Goal: Information Seeking & Learning: Understand process/instructions

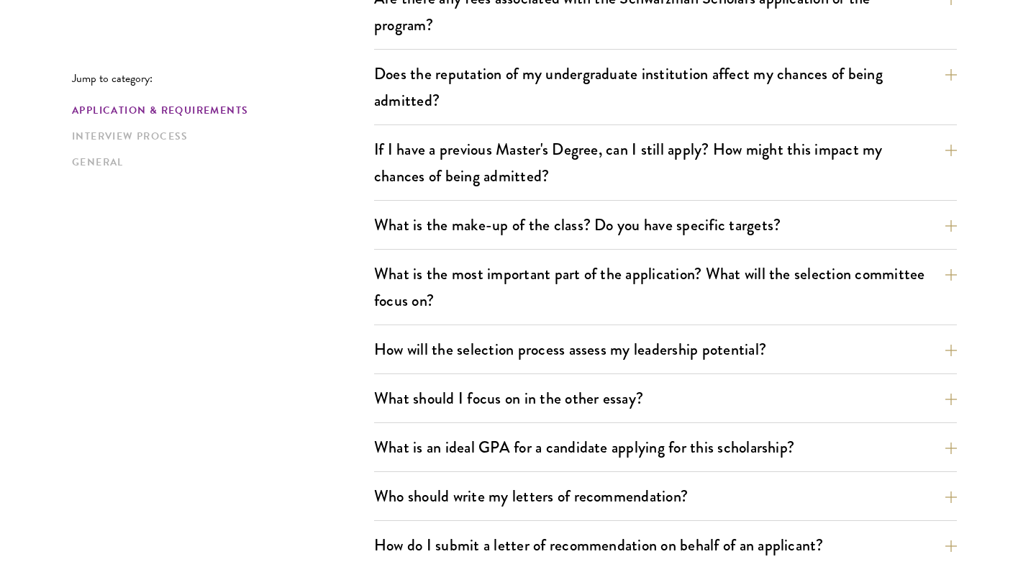
scroll to position [601, 0]
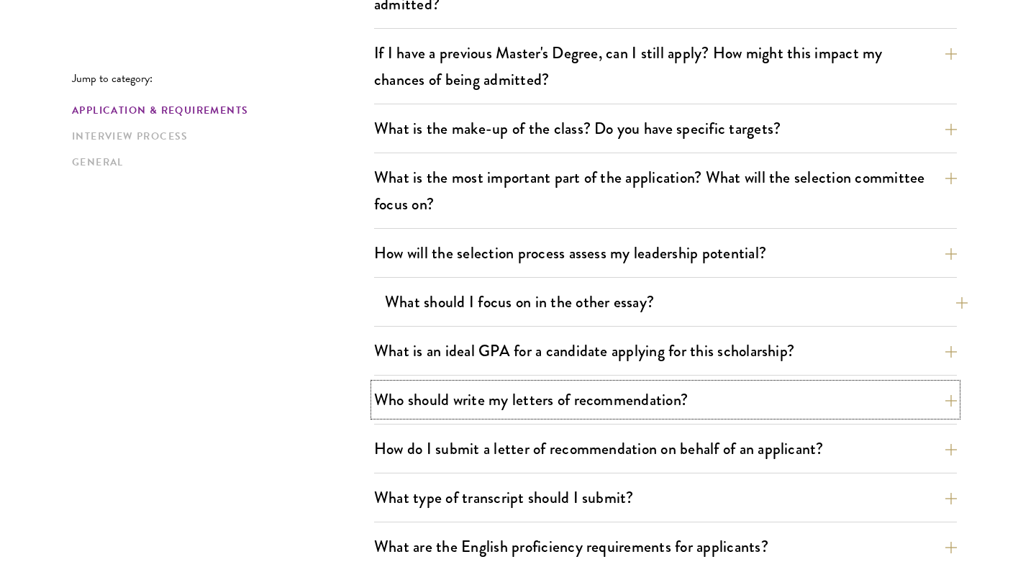
click at [494, 397] on button "Who should write my letters of recommendation?" at bounding box center [665, 400] width 583 height 32
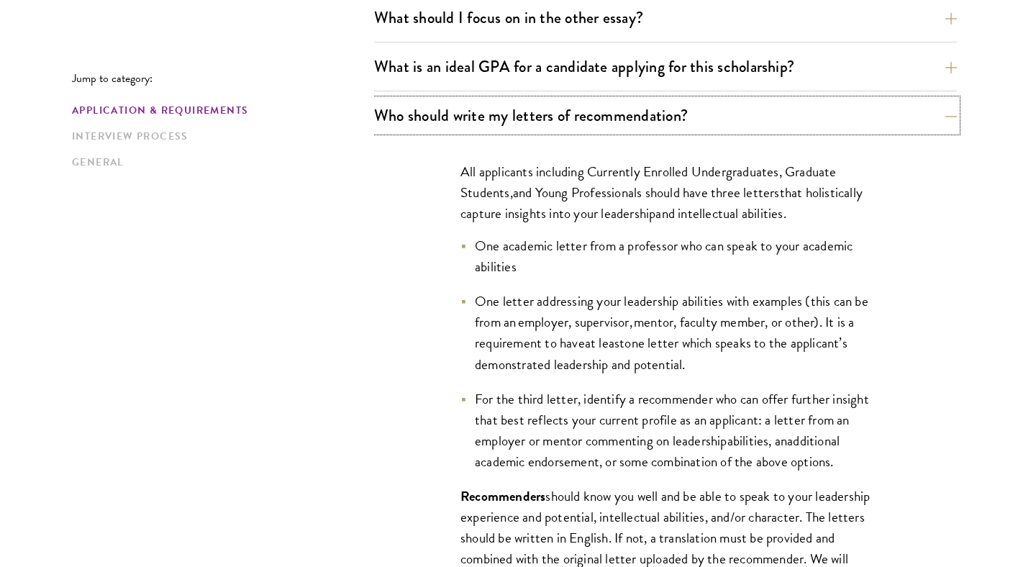
scroll to position [985, 0]
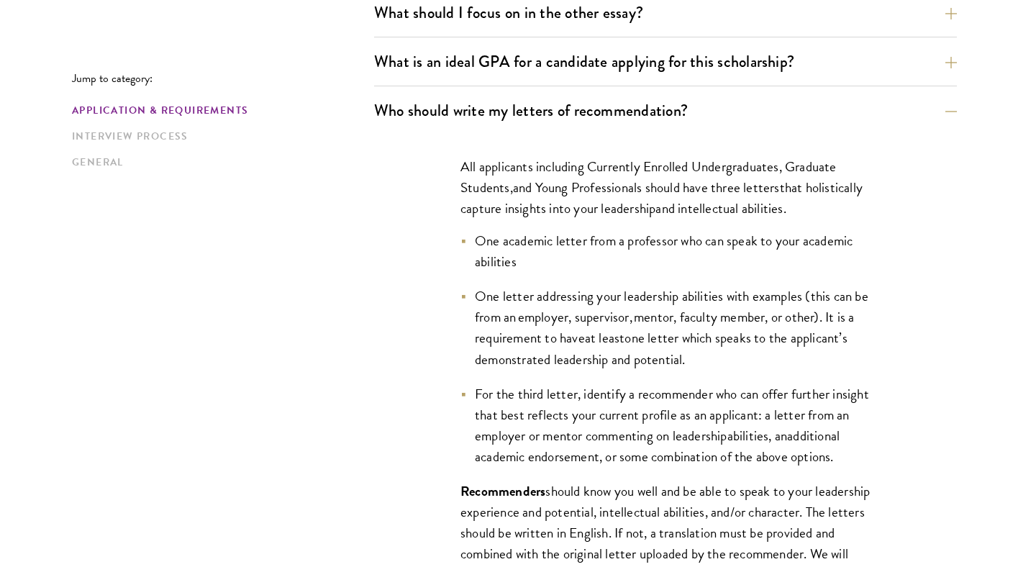
click at [694, 258] on li "One academic letter from a professor who can speak to your academic abilities" at bounding box center [666, 251] width 410 height 42
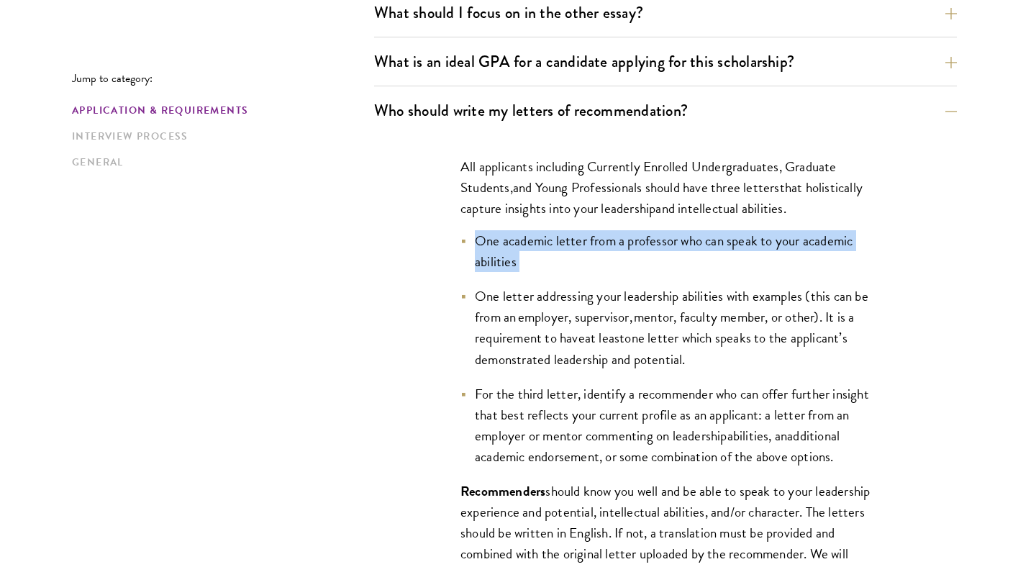
click at [724, 234] on span "One academic letter from a professor who can speak to your academic abilities" at bounding box center [664, 251] width 378 height 42
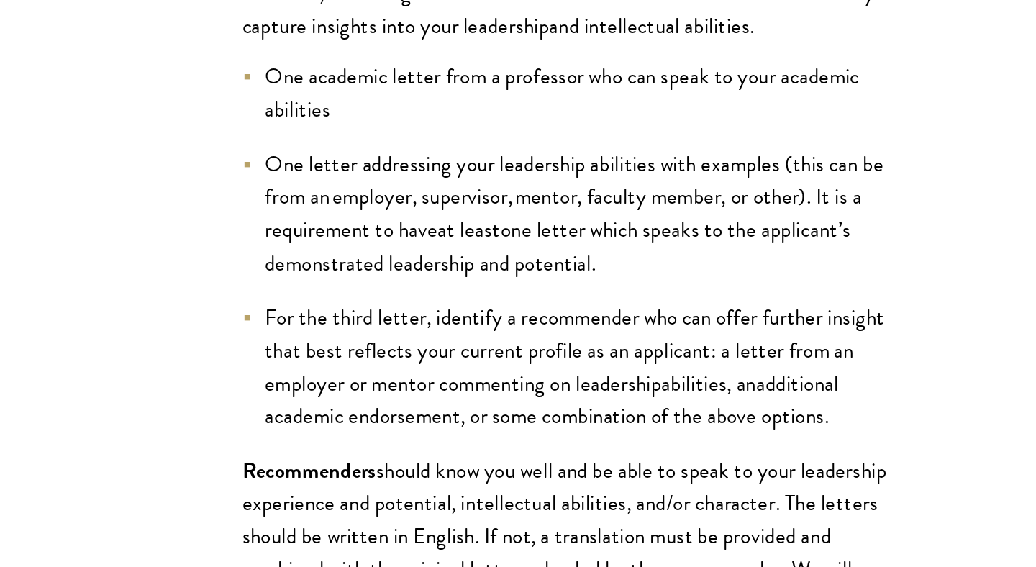
scroll to position [991, 0]
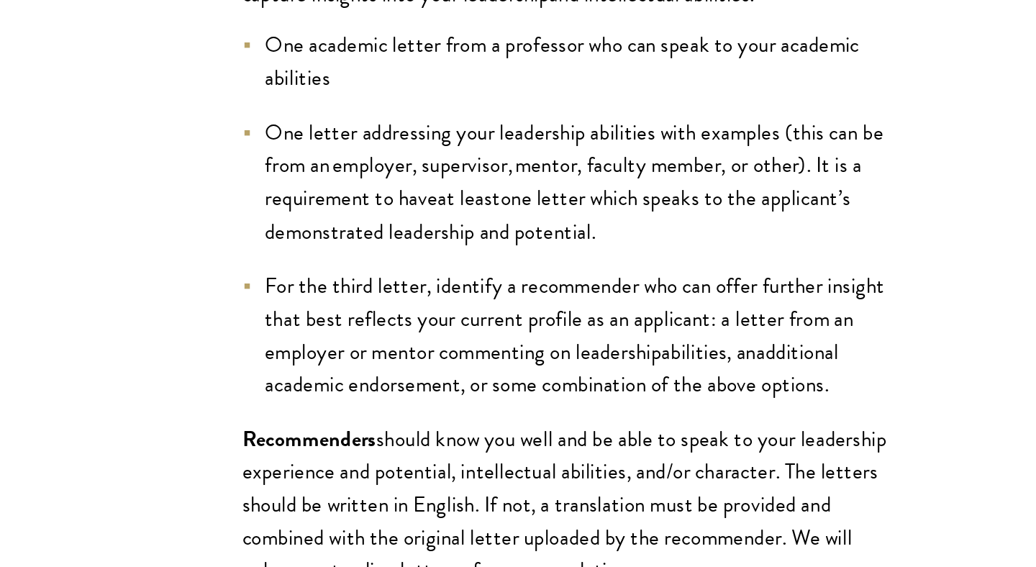
click at [695, 240] on span "One academic letter from a professor who can speak to your academic abilities" at bounding box center [664, 246] width 378 height 42
click at [745, 307] on span "One letter addressing your leadership abilities with examples (this can be from…" at bounding box center [672, 311] width 394 height 63
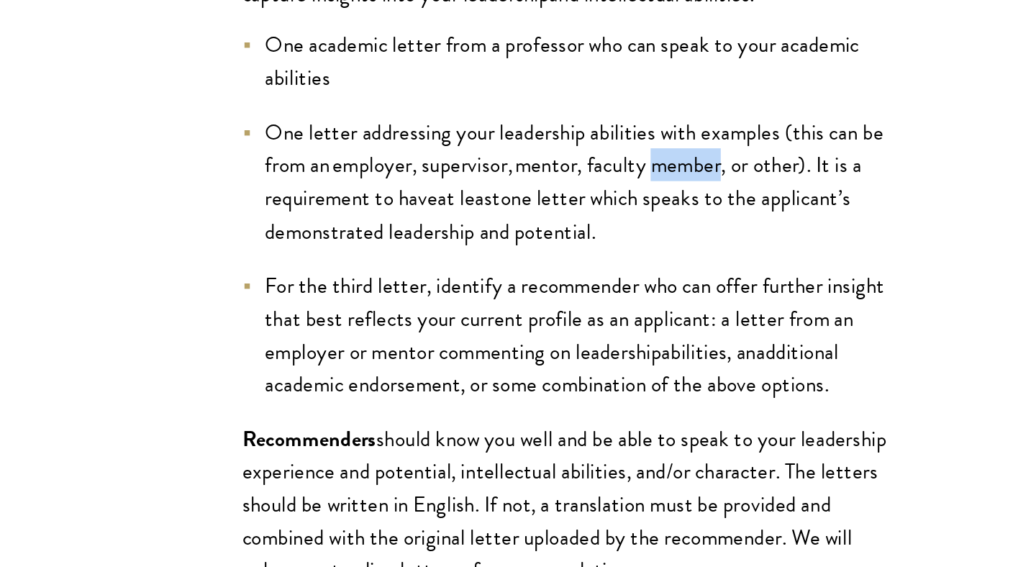
click at [745, 307] on span "One letter addressing your leadership abilities with examples (this can be from…" at bounding box center [672, 311] width 394 height 63
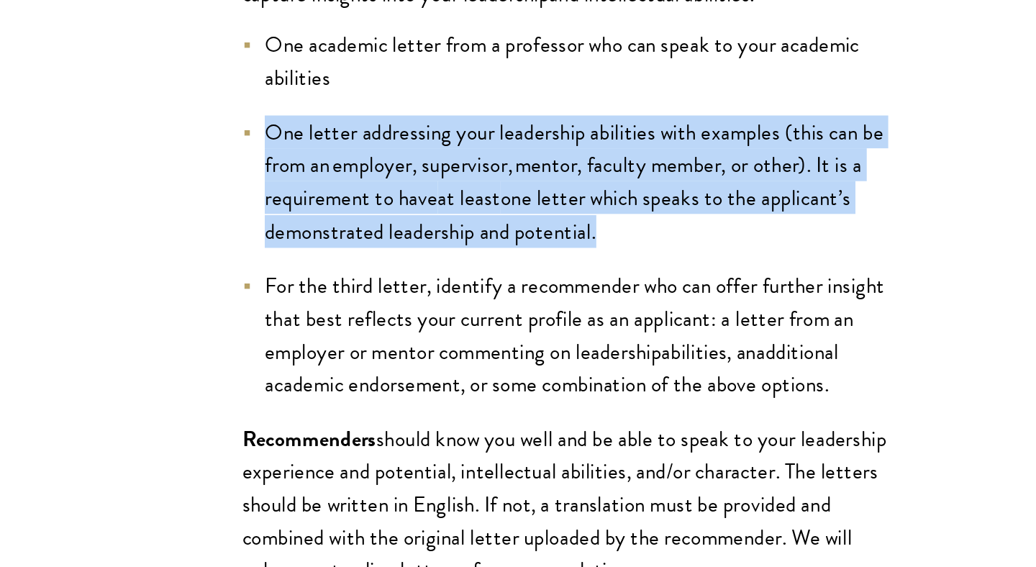
click at [750, 322] on span "one letter which speaks to the applicant’s demonstrated leadership and potentia…" at bounding box center [661, 343] width 373 height 42
drag, startPoint x: 547, startPoint y: 286, endPoint x: 644, endPoint y: 356, distance: 119.7
click at [644, 356] on li "One letter addressing your leadership abilities with examples (this can be from…" at bounding box center [666, 321] width 410 height 83
click at [644, 356] on span "one letter which speaks to the applicant’s demonstrated leadership and potentia…" at bounding box center [661, 343] width 373 height 42
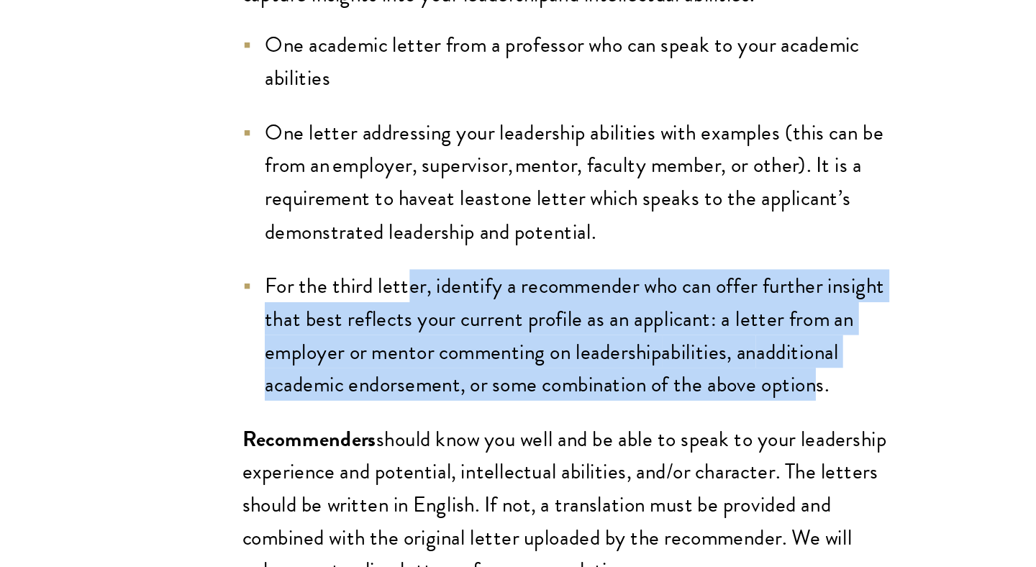
drag, startPoint x: 565, startPoint y: 381, endPoint x: 504, endPoint y: 474, distance: 111.2
click at [504, 461] on li "For the third letter, identify a recommender who can offer further insight that…" at bounding box center [666, 419] width 410 height 83
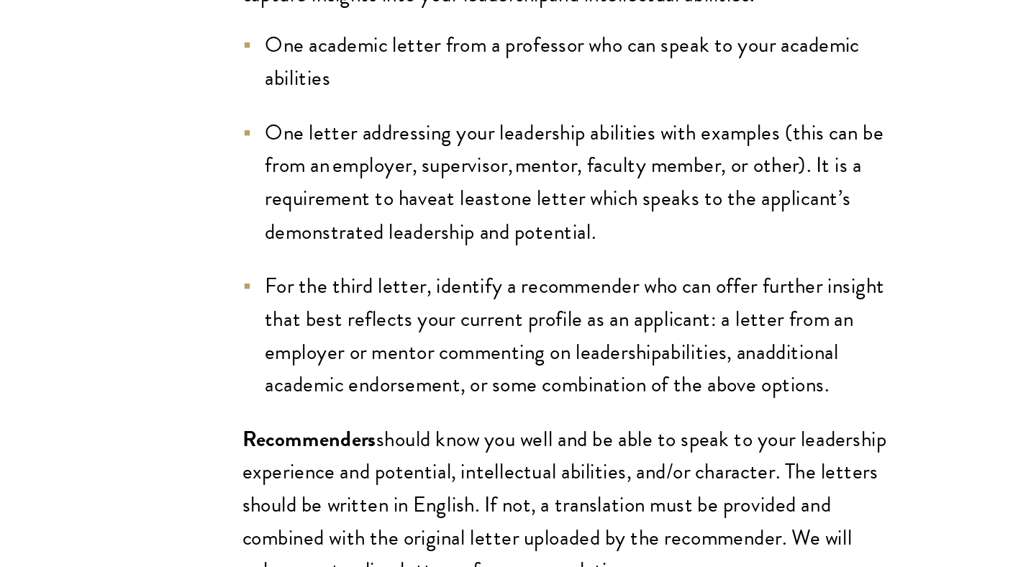
click at [538, 394] on span "For the third letter, identify a recommender who can offer further insight that…" at bounding box center [672, 409] width 394 height 63
